Goal: Information Seeking & Learning: Check status

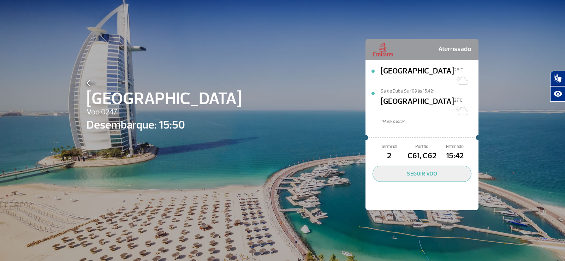
click at [90, 80] on img at bounding box center [91, 83] width 9 height 6
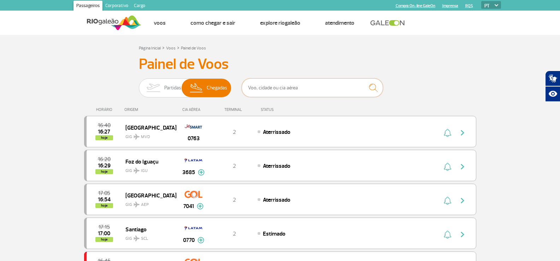
click at [261, 90] on input "text" at bounding box center [312, 87] width 141 height 19
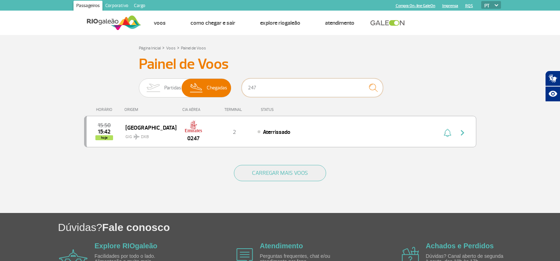
type input "247"
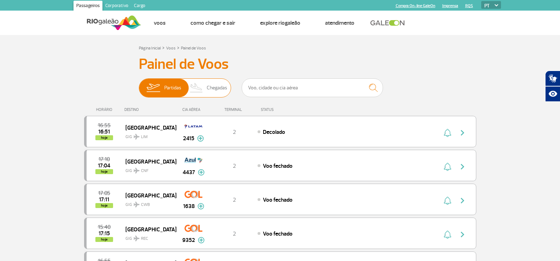
click at [204, 85] on img at bounding box center [196, 88] width 21 height 18
click at [139, 84] on input "Partidas Chegadas" at bounding box center [139, 84] width 0 height 0
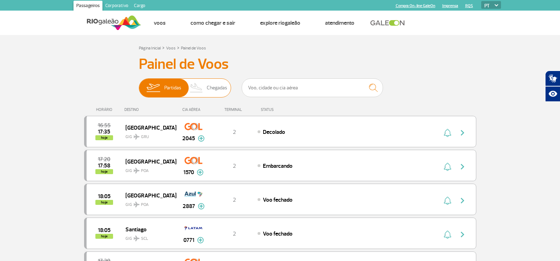
click at [221, 89] on span "Chegadas" at bounding box center [217, 88] width 20 height 18
click at [139, 84] on input "Partidas Chegadas" at bounding box center [139, 84] width 0 height 0
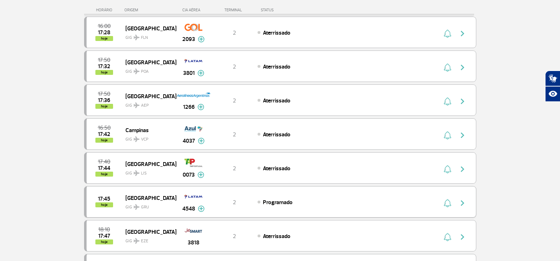
scroll to position [106, 0]
click at [254, 163] on div "17:40 17:44 hoje Lisboa GIG LIS 0073 2 Aterrissado Parcerias: Etihad Airways 27…" at bounding box center [280, 167] width 392 height 31
click at [295, 159] on div "17:40 17:44 hoje Lisboa GIG LIS 0073 2 Aterrissado Parcerias: Etihad Airways 27…" at bounding box center [280, 167] width 392 height 31
click at [465, 173] on img "button" at bounding box center [462, 169] width 8 height 8
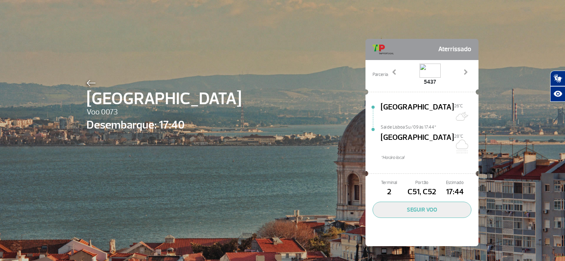
click at [89, 83] on img at bounding box center [91, 83] width 9 height 6
